Goal: Task Accomplishment & Management: Manage account settings

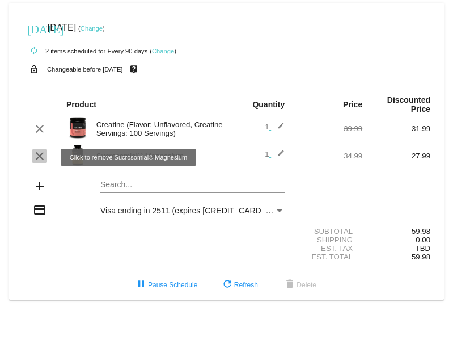
click at [37, 154] on mat-icon "clear" at bounding box center [40, 156] width 14 height 14
click at [39, 157] on mat-icon "clear" at bounding box center [40, 156] width 14 height 14
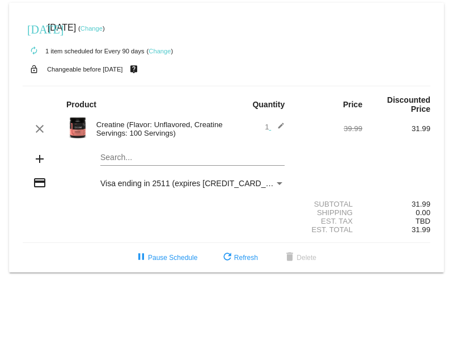
click at [162, 50] on link "Change" at bounding box center [160, 51] width 22 height 7
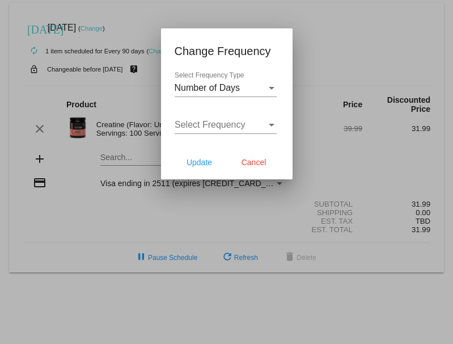
click at [154, 81] on div at bounding box center [226, 172] width 453 height 344
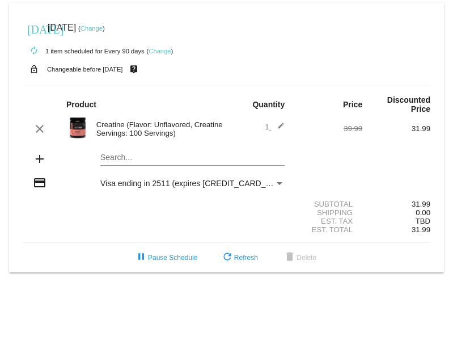
click at [103, 26] on link "Change" at bounding box center [92, 28] width 22 height 7
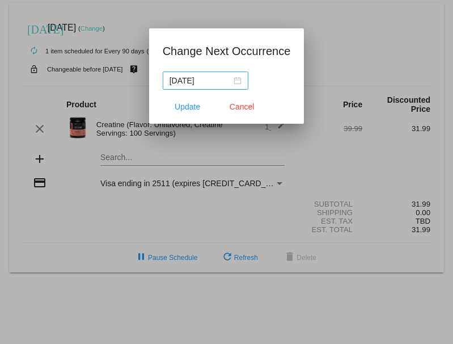
click at [234, 78] on div "[DATE]" at bounding box center [206, 80] width 72 height 12
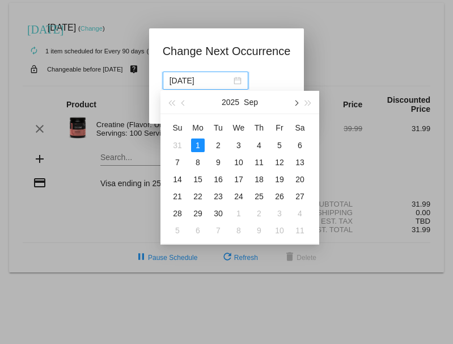
click at [297, 104] on button "button" at bounding box center [295, 102] width 12 height 23
click at [198, 146] on div "1" at bounding box center [198, 145] width 14 height 14
type input "[DATE]"
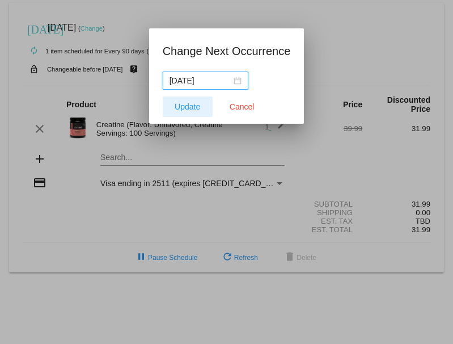
click at [190, 110] on span "Update" at bounding box center [188, 106] width 26 height 9
